Goal: Transaction & Acquisition: Purchase product/service

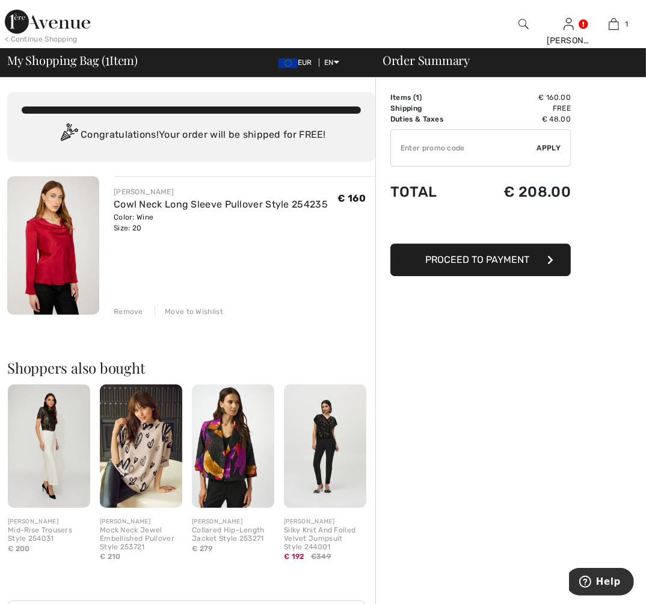
click at [473, 262] on span "Proceed to Payment" at bounding box center [478, 259] width 104 height 11
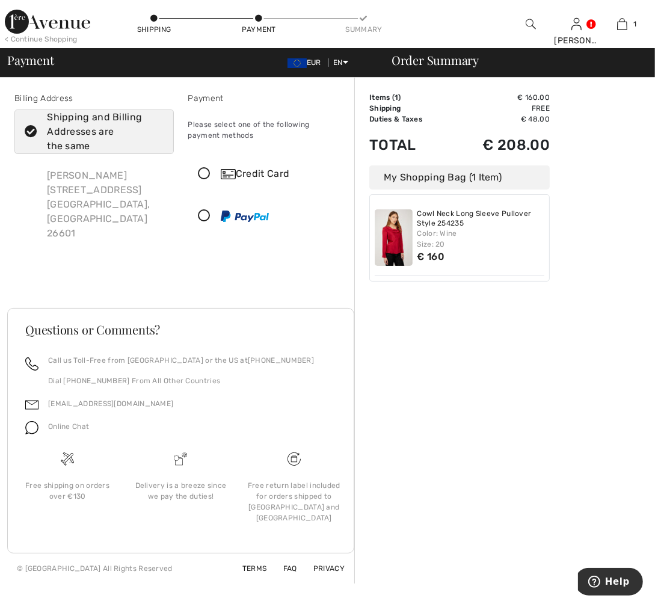
click at [205, 173] on icon at bounding box center [205, 174] width 32 height 13
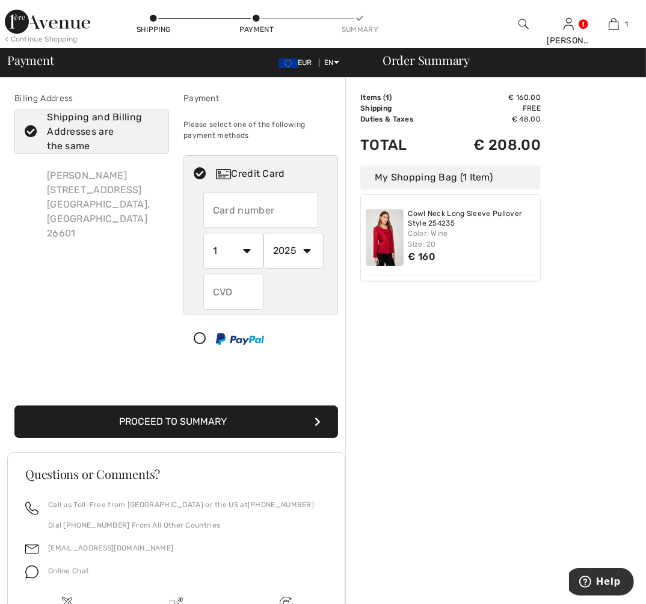
click at [209, 213] on input "text" at bounding box center [260, 210] width 115 height 36
type input "5192110010825440"
select select "9"
select select "2028"
type input "578"
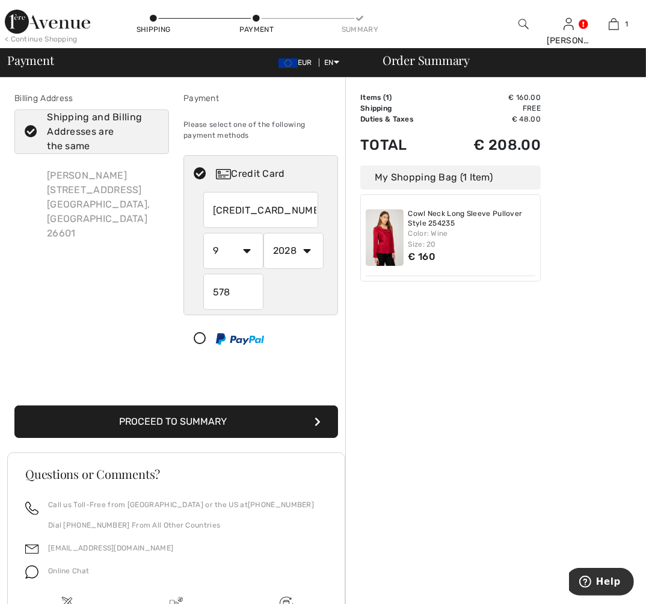
click at [308, 206] on input "5192110010825440" at bounding box center [260, 210] width 115 height 36
select select "1"
select select "2025"
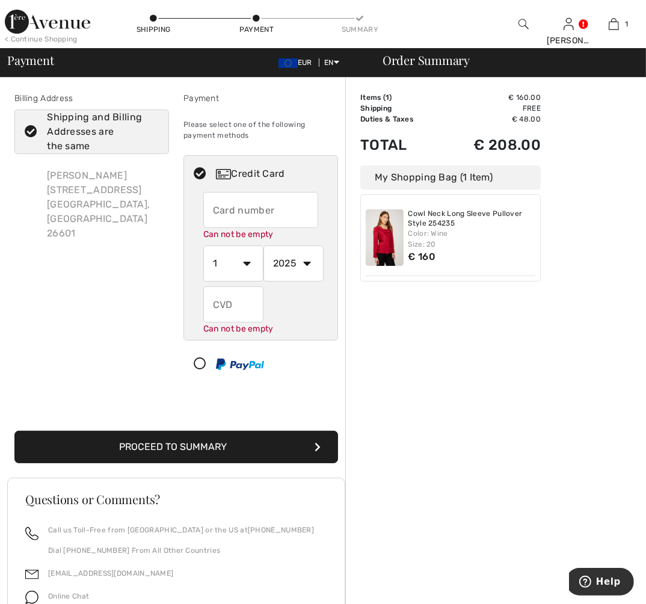
click at [220, 213] on input "text" at bounding box center [260, 210] width 115 height 36
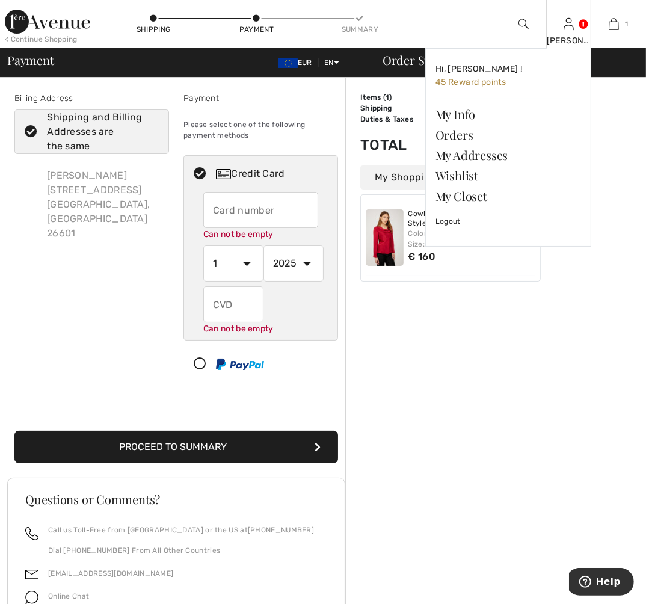
click at [574, 24] on link at bounding box center [568, 23] width 10 height 11
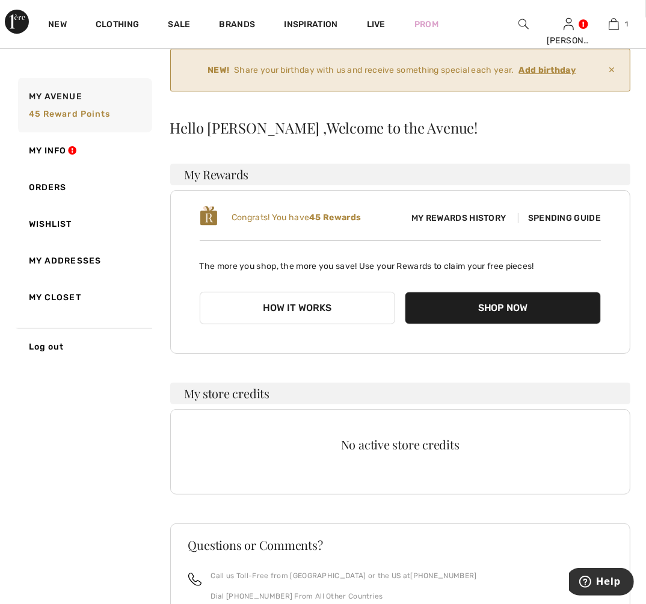
scroll to position [44, 0]
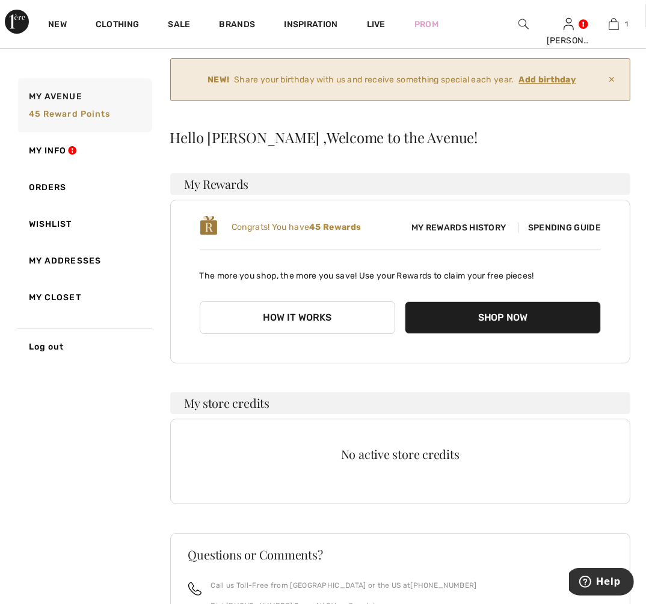
click at [298, 318] on button "How it works" at bounding box center [298, 317] width 196 height 32
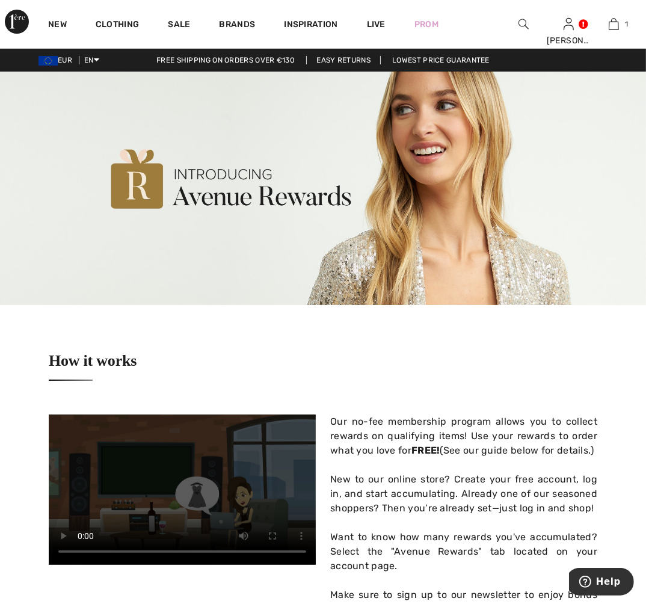
click at [362, 269] on img at bounding box center [323, 188] width 646 height 233
click at [133, 191] on img at bounding box center [323, 188] width 646 height 233
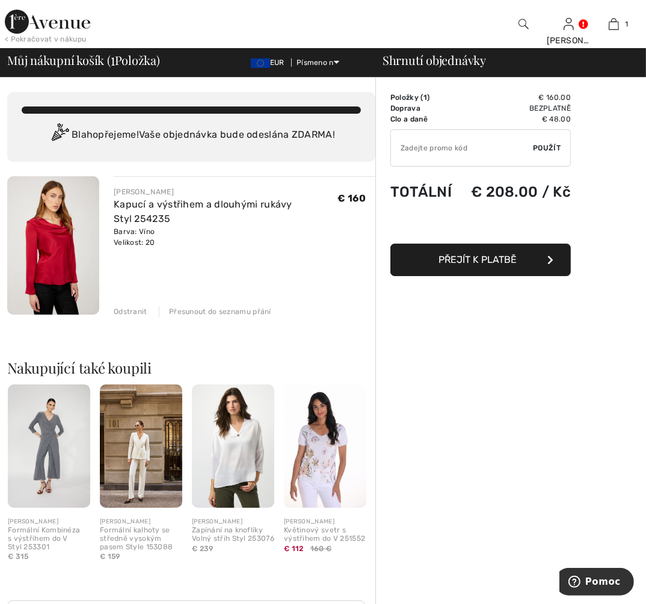
click at [459, 261] on span "Přejít k platbě" at bounding box center [477, 259] width 78 height 11
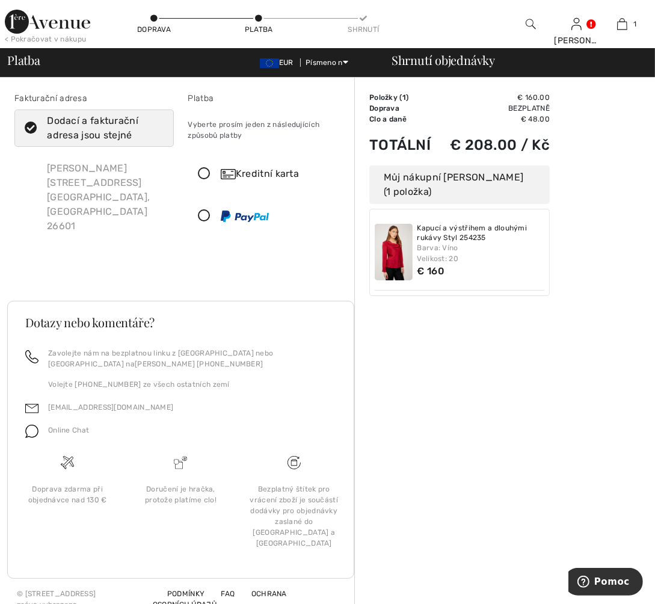
click at [206, 172] on icon at bounding box center [205, 174] width 32 height 13
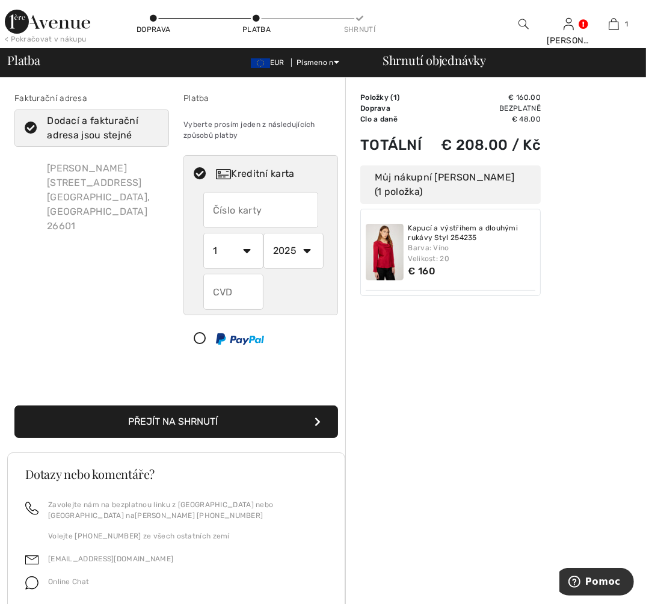
click at [213, 202] on input "text" at bounding box center [260, 210] width 115 height 36
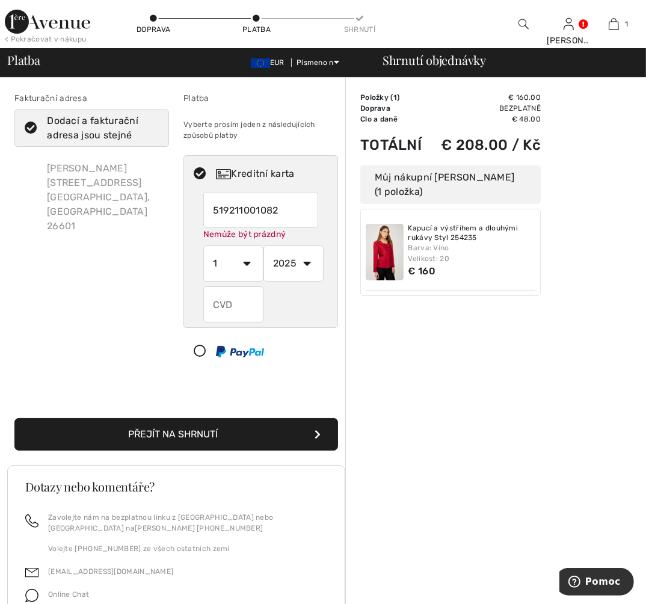
type input "5192110010825440"
select select "9"
select select "2028"
type input "578"
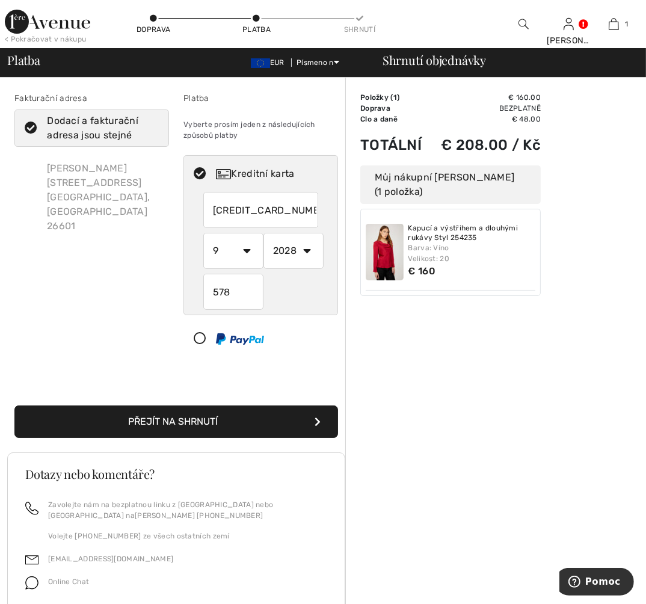
click at [178, 422] on font "Přejít na shrnutí" at bounding box center [174, 420] width 90 height 11
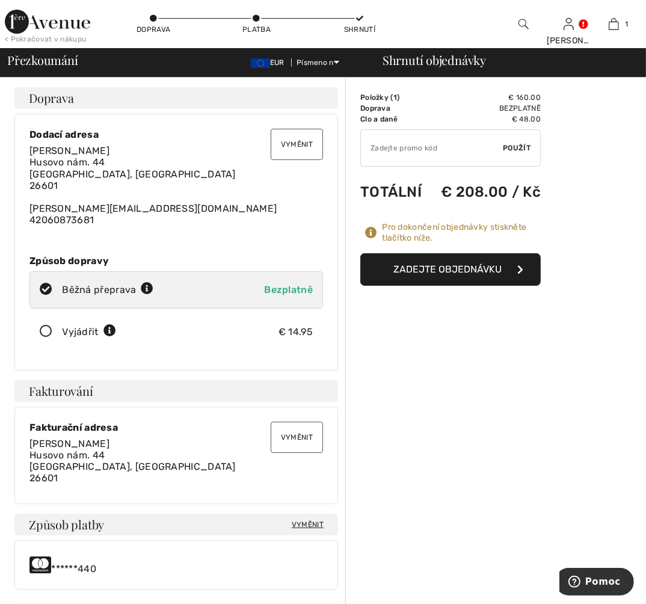
click at [446, 273] on font "Zadejte objednávku" at bounding box center [447, 268] width 108 height 11
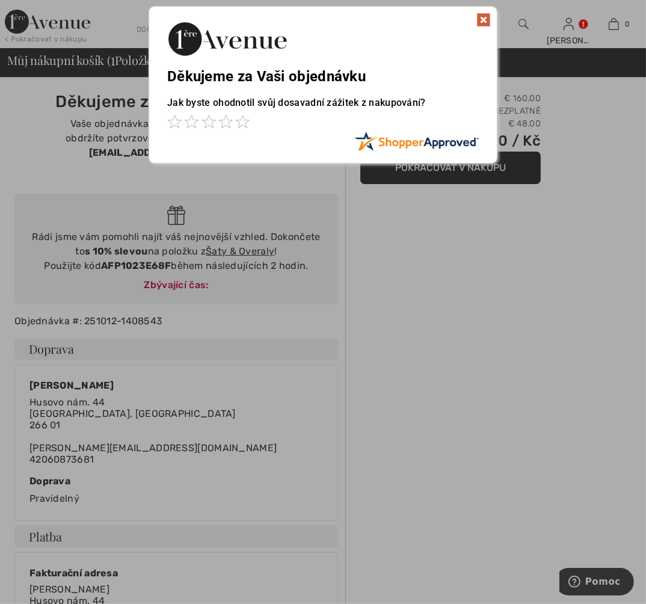
click at [138, 250] on div at bounding box center [323, 302] width 646 height 604
click at [162, 272] on div at bounding box center [323, 302] width 646 height 604
click at [486, 19] on img at bounding box center [483, 20] width 14 height 14
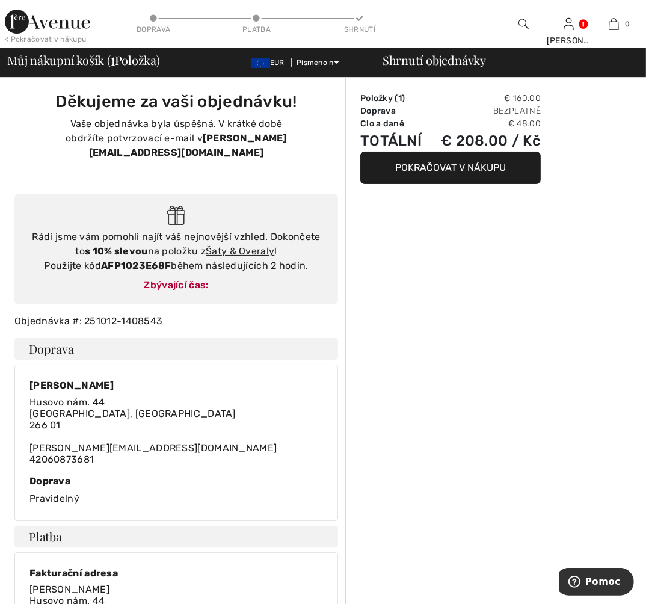
click at [426, 170] on button "Pokračovat v nákupu" at bounding box center [450, 168] width 180 height 32
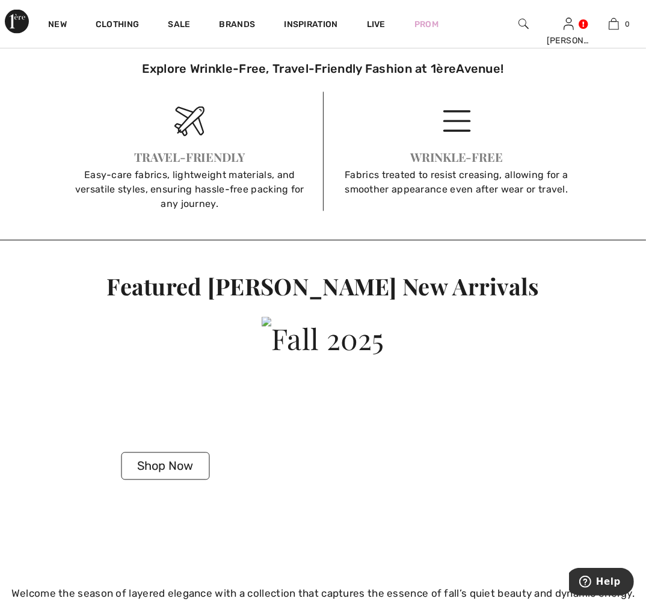
scroll to position [1683, 0]
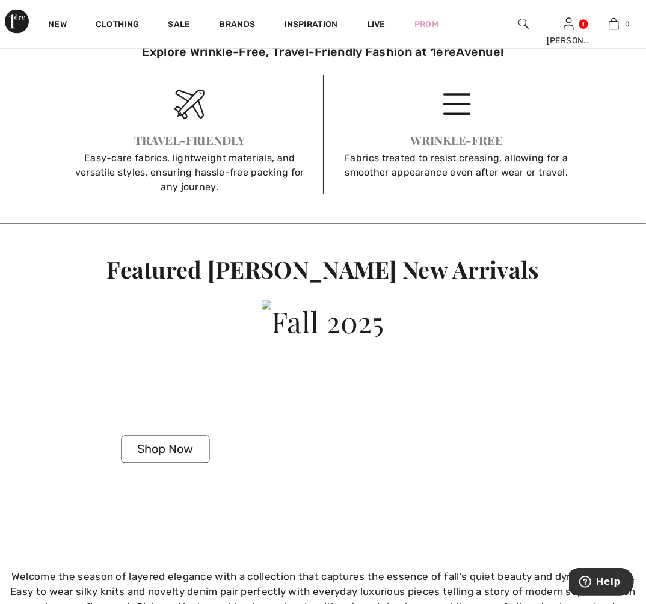
click at [149, 449] on button "Shop Now" at bounding box center [165, 449] width 88 height 28
